Goal: Book appointment/travel/reservation

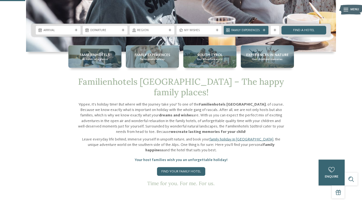
scroll to position [138, 0]
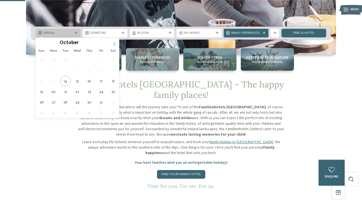
click at [52, 34] on span "Arrival" at bounding box center [58, 33] width 30 height 4
click at [113, 44] on icon at bounding box center [114, 44] width 4 height 4
type input "****"
click at [113, 44] on icon at bounding box center [114, 44] width 4 height 4
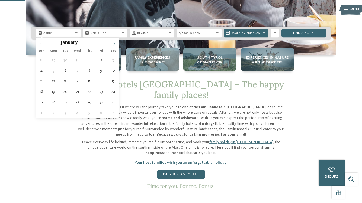
click at [113, 44] on icon at bounding box center [114, 44] width 4 height 4
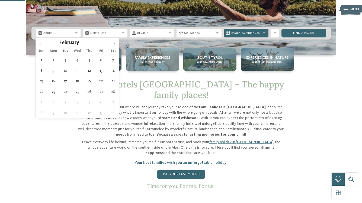
click at [113, 44] on icon at bounding box center [114, 44] width 4 height 4
click at [115, 43] on icon at bounding box center [114, 44] width 4 height 4
type div "24.05.2026"
type input "****"
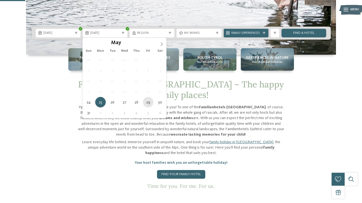
type div "29.05.2026"
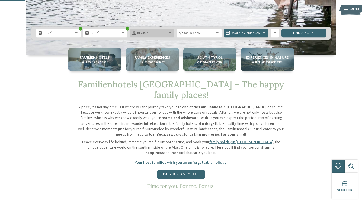
click at [150, 33] on span "Region" at bounding box center [152, 33] width 30 height 4
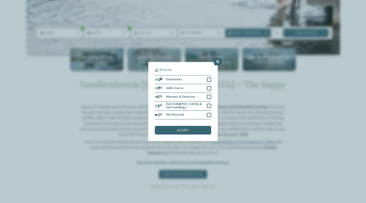
click at [213, 79] on div "Region Dolomites Valle Isarco" at bounding box center [182, 101] width 69 height 79
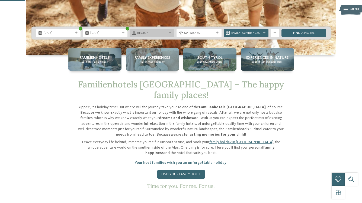
click at [167, 33] on div "Region" at bounding box center [152, 33] width 32 height 5
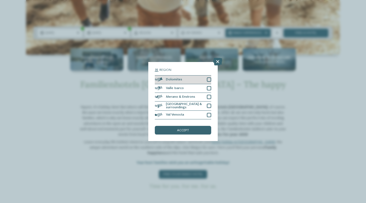
click at [210, 80] on div at bounding box center [209, 79] width 4 height 4
click at [192, 131] on div "accept" at bounding box center [183, 130] width 56 height 9
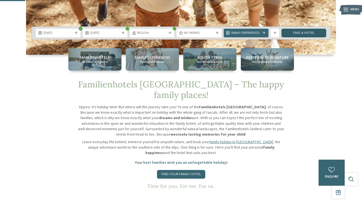
click at [302, 33] on link "Find a hotel" at bounding box center [303, 33] width 45 height 9
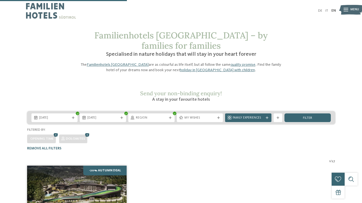
scroll to position [124, 0]
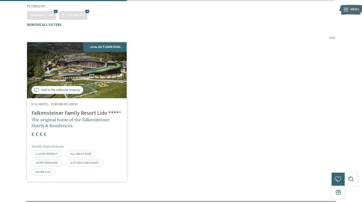
click at [345, 58] on div "1 / 27 Add to the collective enquiry Added to collective enquiry -20% Autumn De…" at bounding box center [181, 110] width 360 height 148
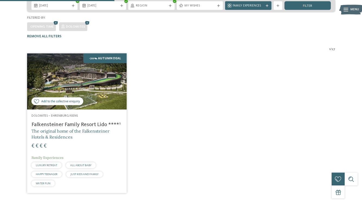
scroll to position [111, 0]
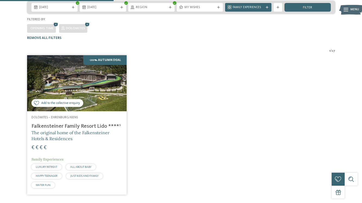
click at [46, 123] on h4 "Falkensteiner Family Resort Lido ****ˢ" at bounding box center [76, 126] width 91 height 7
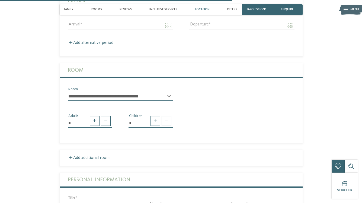
scroll to position [494, 0]
